Goal: Find specific page/section: Find specific page/section

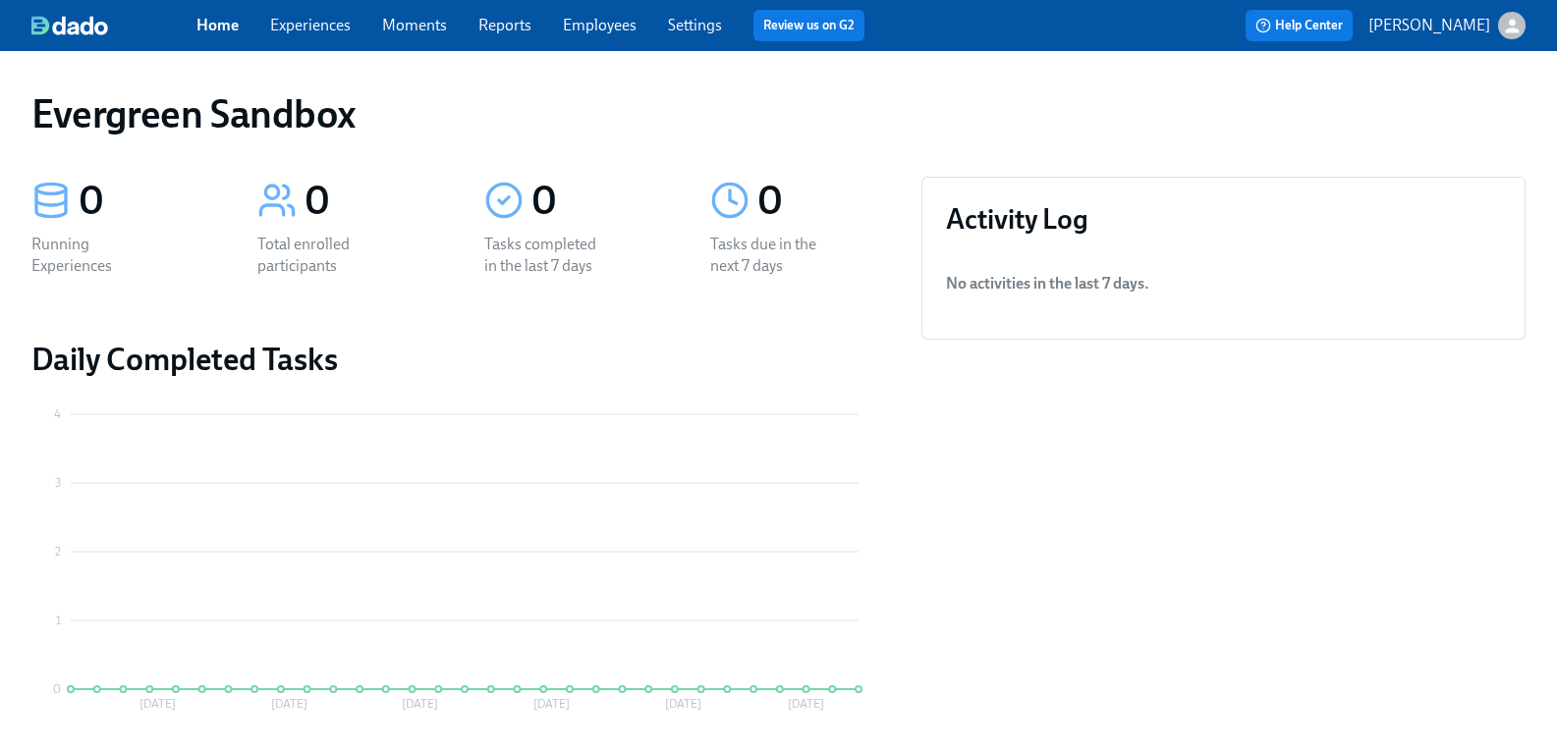
click at [1505, 26] on icon "button" at bounding box center [1512, 26] width 21 height 21
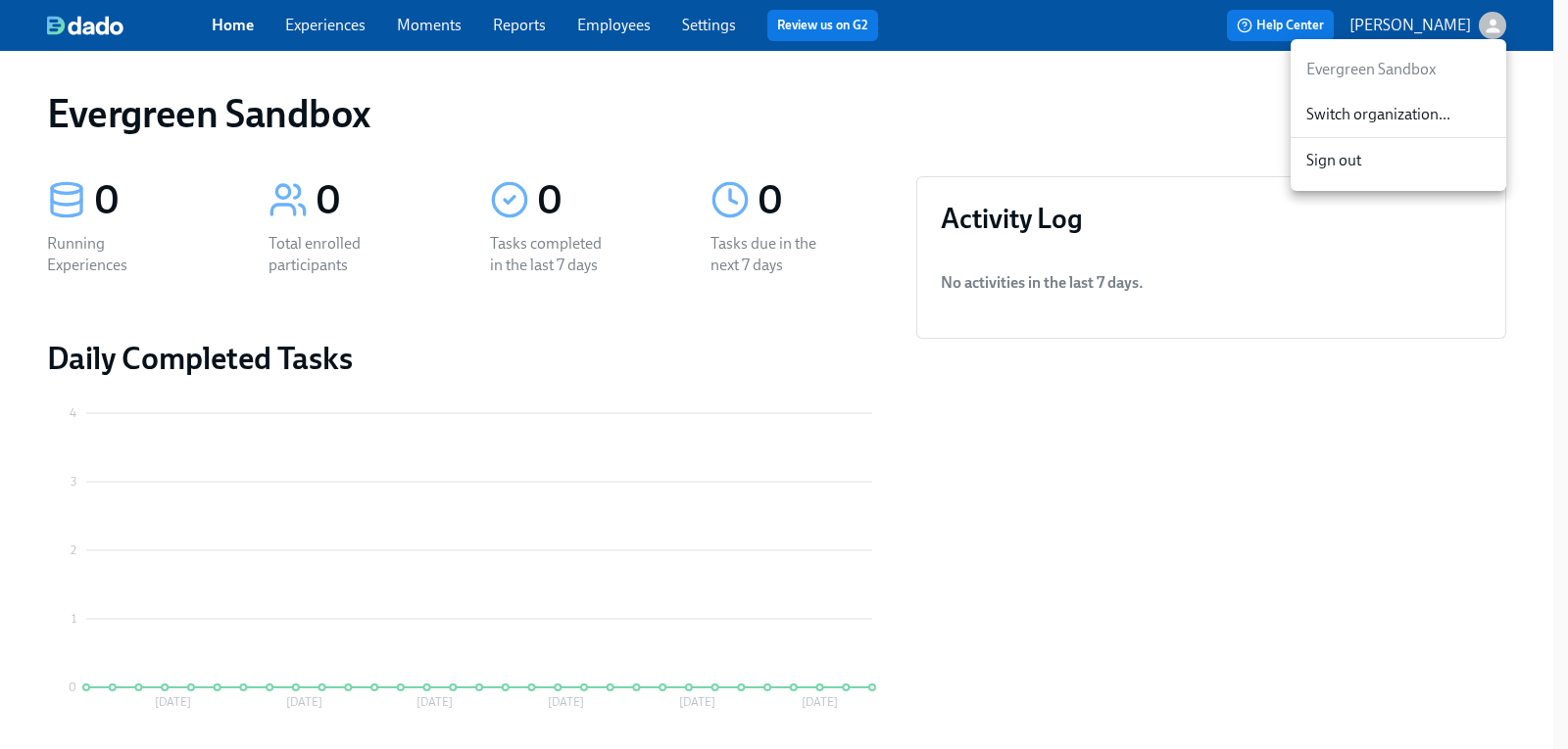
click at [1402, 124] on span "Switch organization..." at bounding box center [1397, 115] width 185 height 22
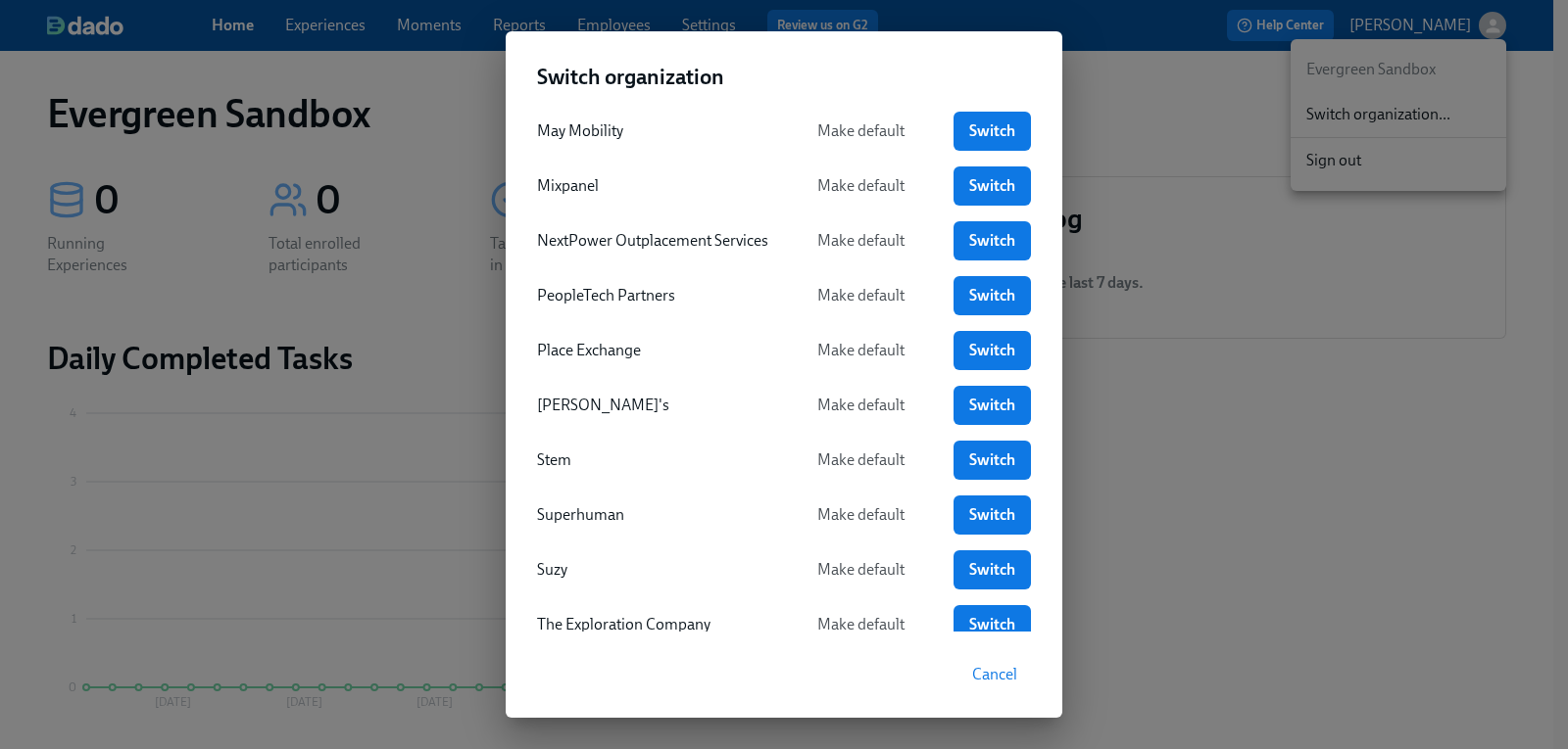
scroll to position [686, 0]
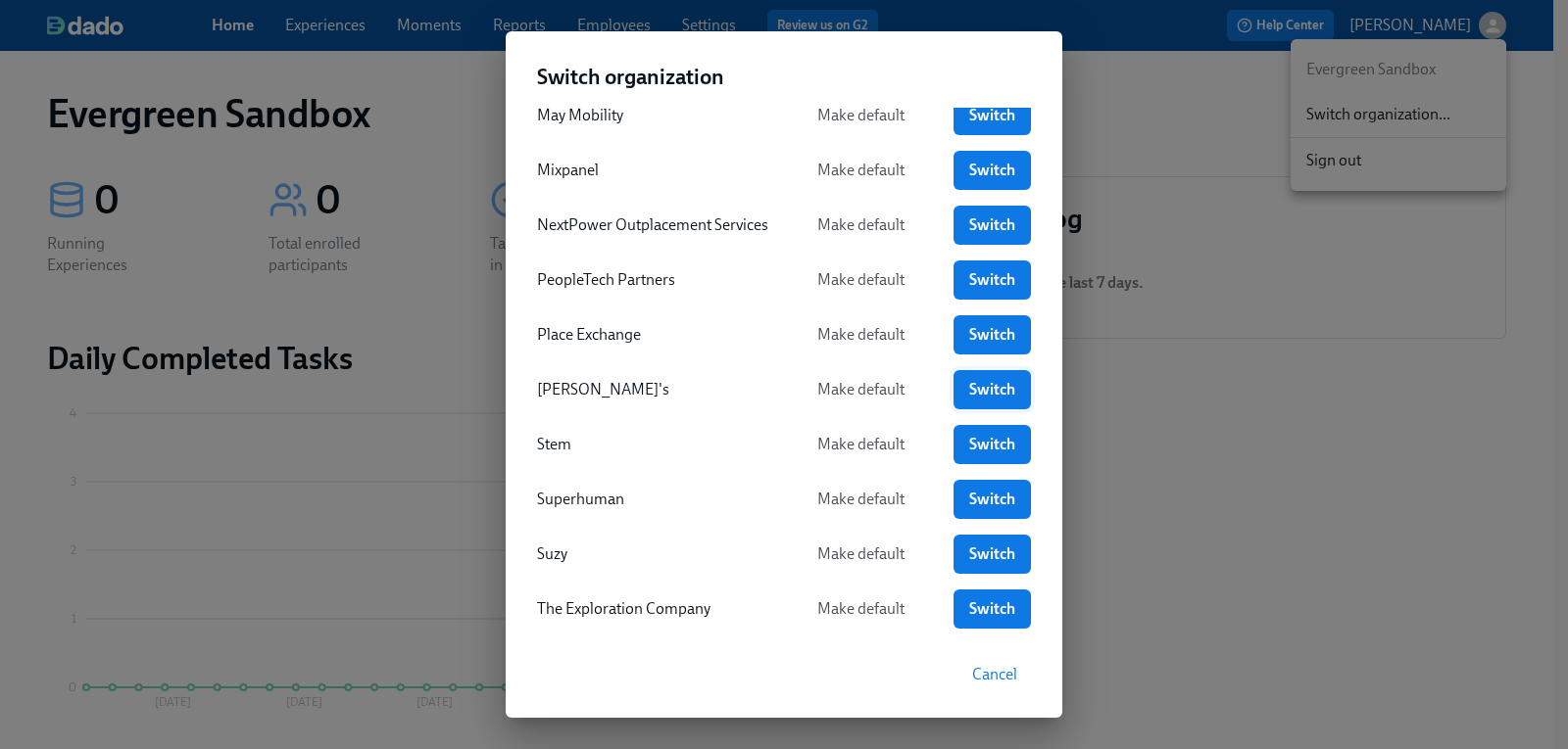
click at [979, 397] on span "Switch" at bounding box center [992, 390] width 50 height 20
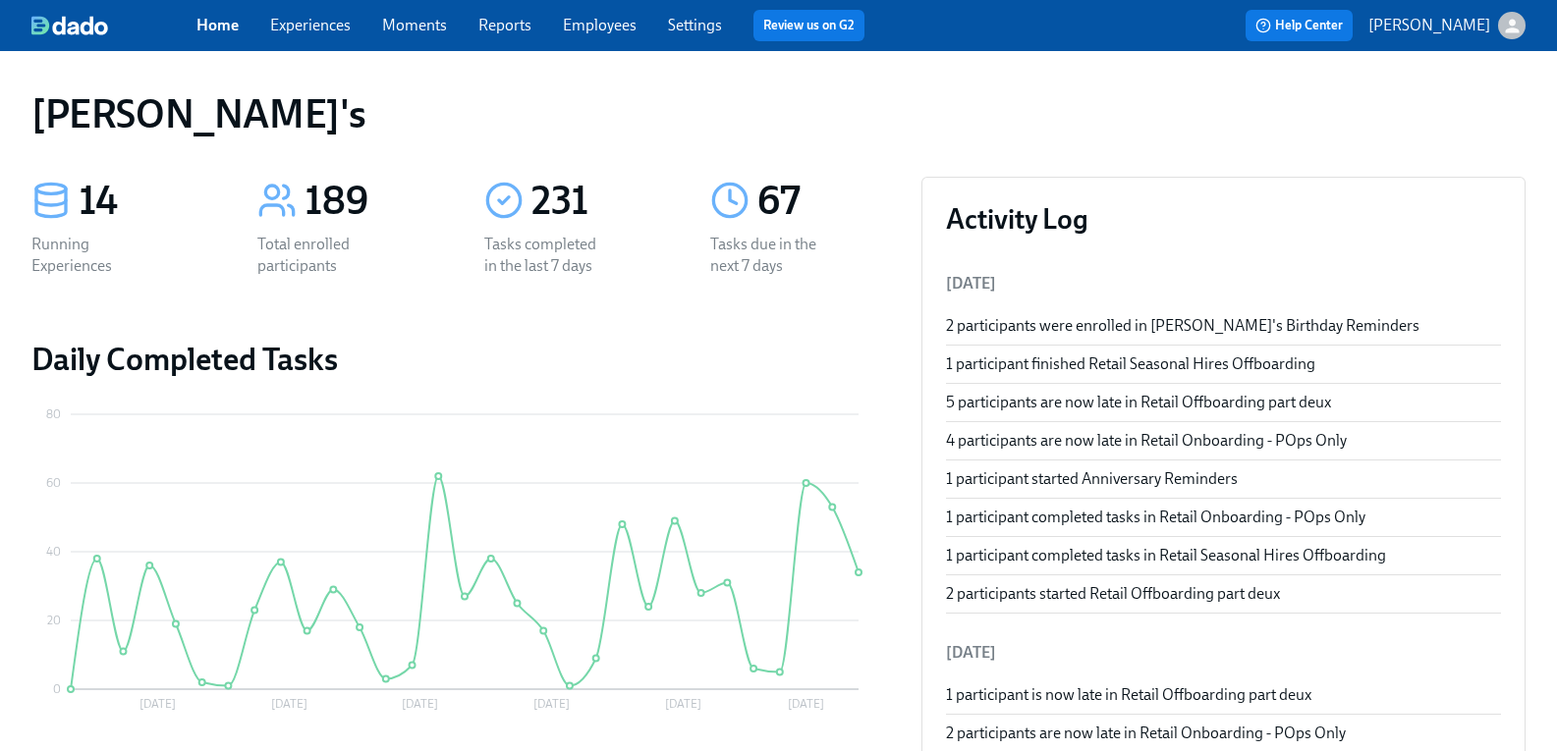
click at [342, 30] on link "Experiences" at bounding box center [310, 25] width 81 height 19
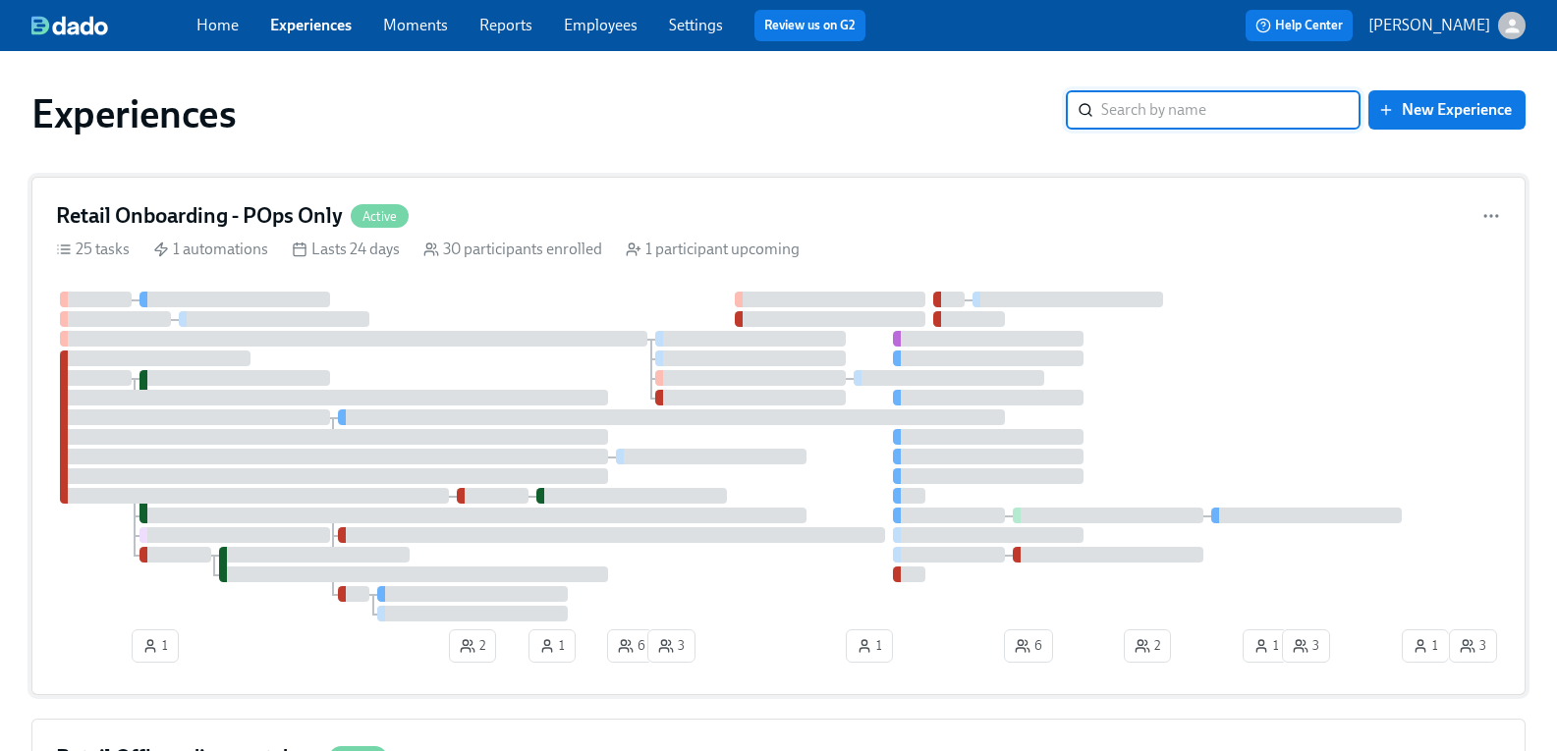
click at [294, 217] on h4 "Retail Onboarding - POps Only" at bounding box center [199, 215] width 287 height 29
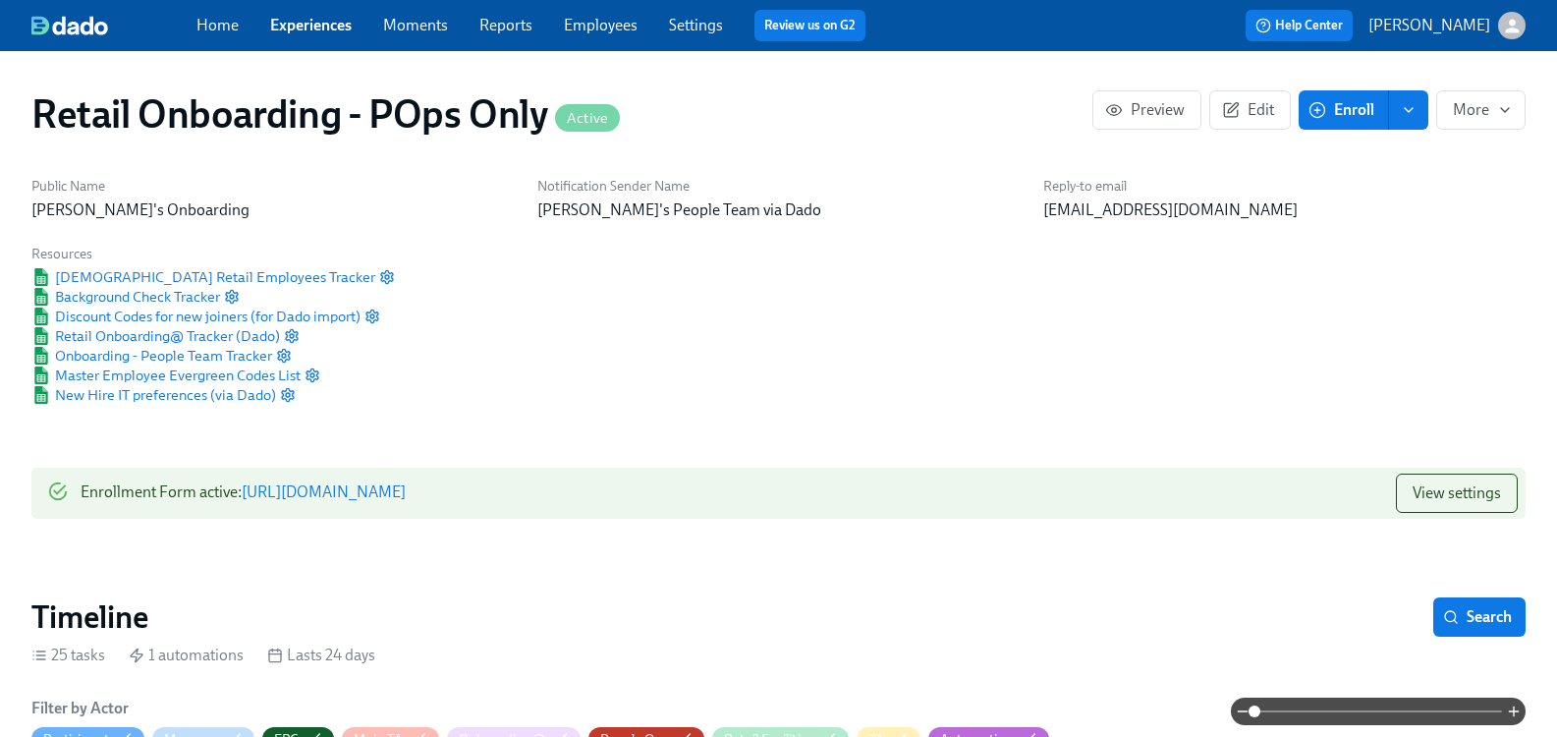
scroll to position [0, 8373]
